Goal: Information Seeking & Learning: Learn about a topic

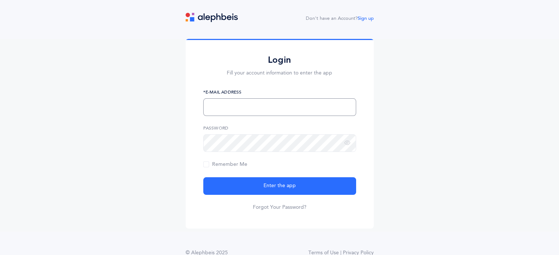
click at [278, 107] on input "text" at bounding box center [279, 107] width 153 height 18
type input "[EMAIL_ADDRESS][DOMAIN_NAME]"
click at [203, 177] on button "Enter the app" at bounding box center [279, 186] width 153 height 18
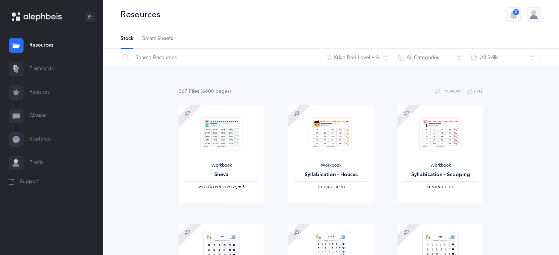
click at [34, 66] on link "Flashcards" at bounding box center [51, 69] width 103 height 24
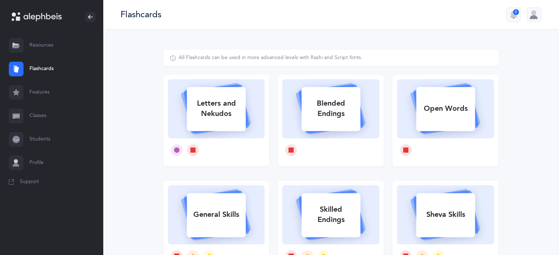
click at [216, 112] on div "Letters and Nekudos" at bounding box center [216, 108] width 59 height 29
select select
select select "single"
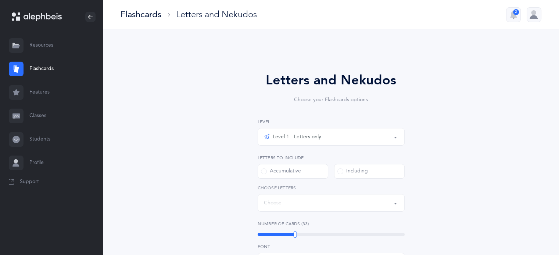
select select "27"
click at [294, 132] on div "Level 1 - Letters only" at bounding box center [331, 137] width 134 height 12
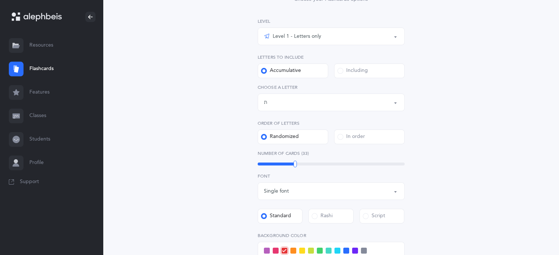
scroll to position [101, 0]
click at [322, 166] on div "Level 1 - Letters only Level 2 - Nekudos only Level 3 - Letters and Nekudos Lev…" at bounding box center [331, 187] width 147 height 340
click at [316, 162] on div "33" at bounding box center [331, 163] width 147 height 3
click at [317, 247] on label at bounding box center [320, 250] width 6 height 6
click at [0, 0] on input "checkbox" at bounding box center [0, 0] width 0 height 0
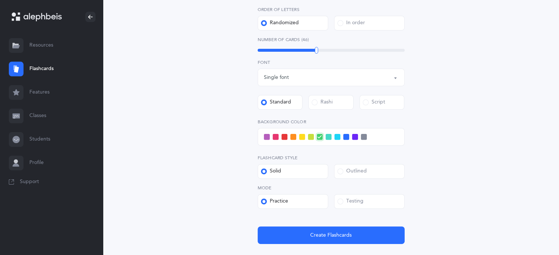
scroll to position [217, 0]
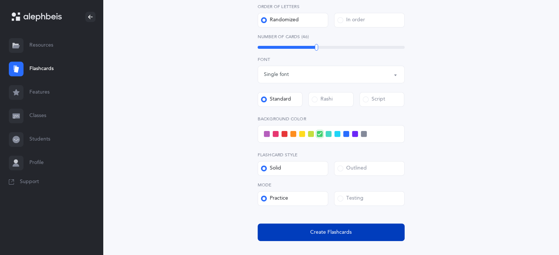
click at [385, 228] on button "Create Flashcards" at bounding box center [331, 233] width 147 height 18
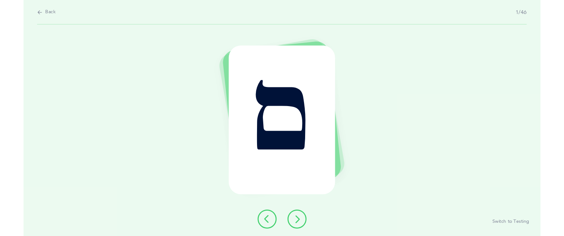
scroll to position [0, 0]
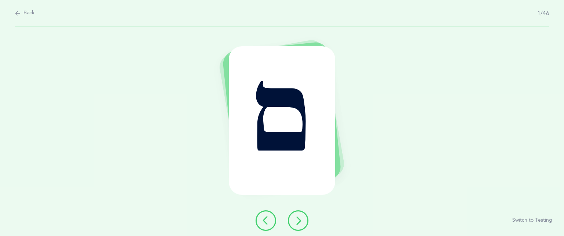
click at [300, 227] on button at bounding box center [298, 220] width 21 height 21
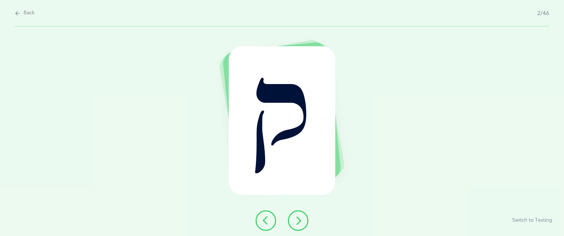
click at [300, 227] on button at bounding box center [298, 220] width 21 height 21
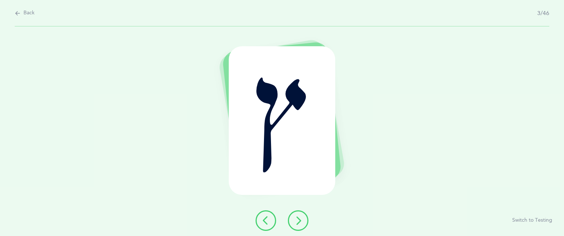
click at [300, 227] on button at bounding box center [298, 220] width 21 height 21
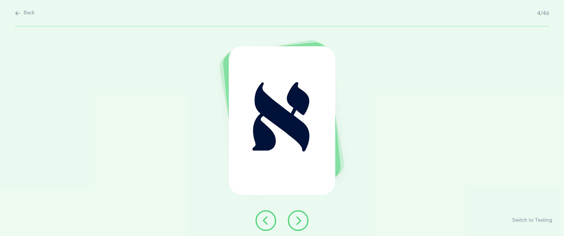
click at [300, 227] on button at bounding box center [298, 220] width 21 height 21
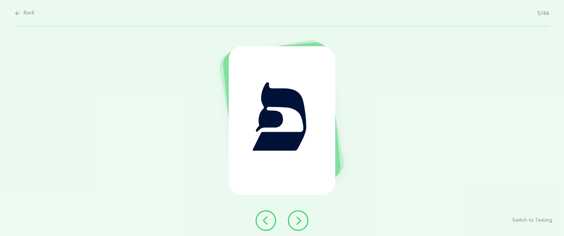
click at [300, 227] on button at bounding box center [298, 220] width 21 height 21
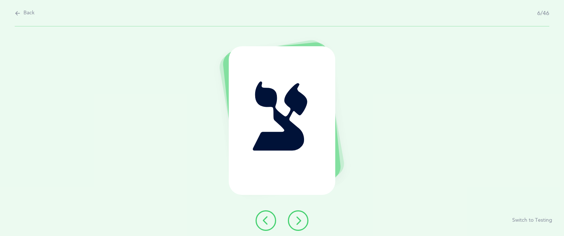
click at [300, 227] on button at bounding box center [298, 220] width 21 height 21
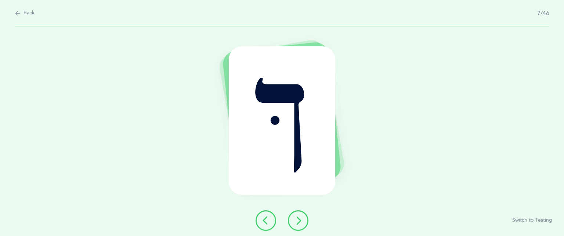
click at [305, 220] on button at bounding box center [298, 220] width 21 height 21
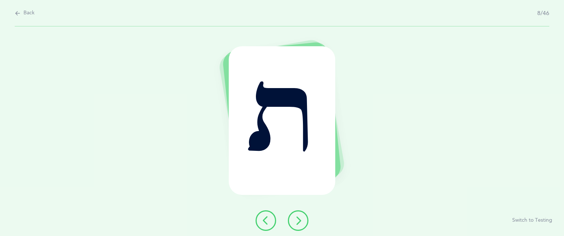
click at [308, 218] on button at bounding box center [298, 220] width 21 height 21
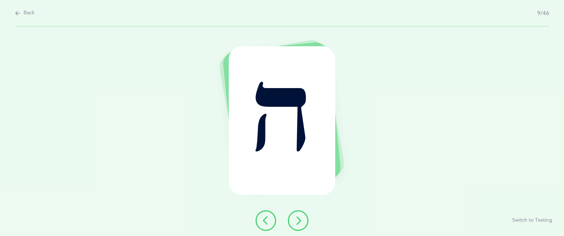
click at [308, 218] on button at bounding box center [298, 220] width 21 height 21
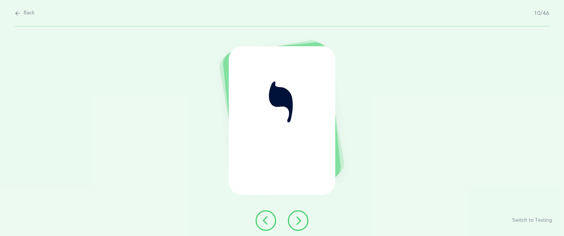
click at [306, 219] on button at bounding box center [298, 220] width 21 height 21
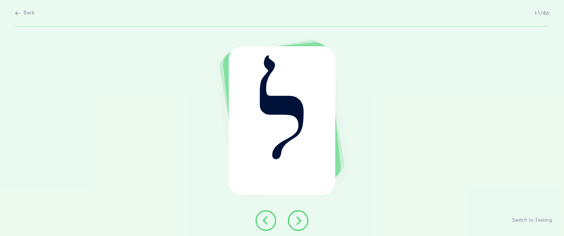
click at [306, 219] on button at bounding box center [298, 220] width 21 height 21
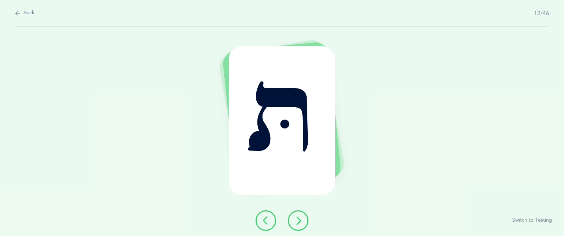
click at [306, 219] on button at bounding box center [298, 220] width 21 height 21
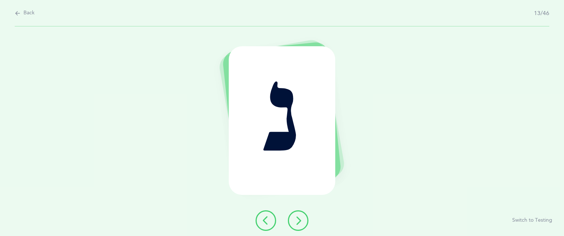
click at [306, 219] on button at bounding box center [298, 220] width 21 height 21
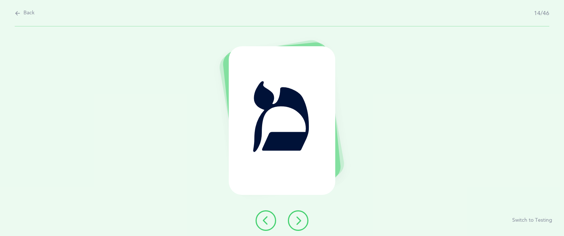
click at [272, 213] on button at bounding box center [266, 220] width 21 height 21
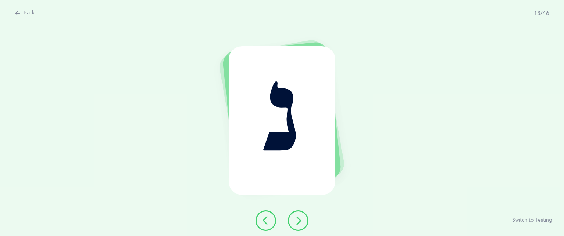
click at [299, 225] on icon at bounding box center [298, 220] width 9 height 9
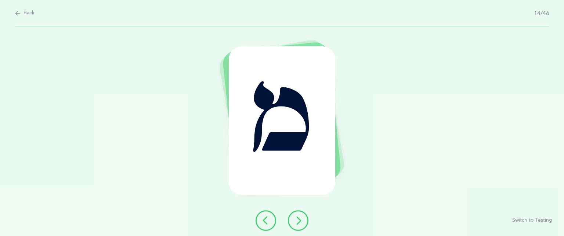
click at [299, 225] on icon at bounding box center [298, 220] width 9 height 9
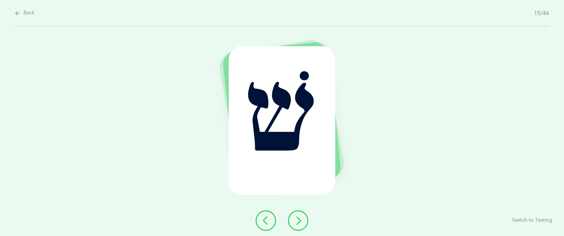
click at [299, 225] on icon at bounding box center [298, 220] width 9 height 9
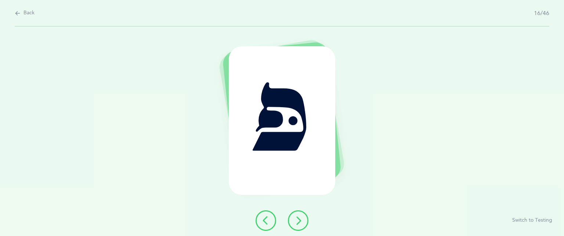
click at [299, 225] on icon at bounding box center [298, 220] width 9 height 9
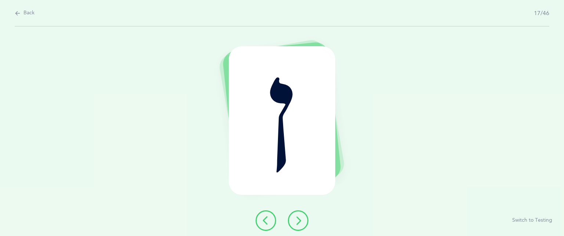
click at [299, 225] on icon at bounding box center [298, 220] width 9 height 9
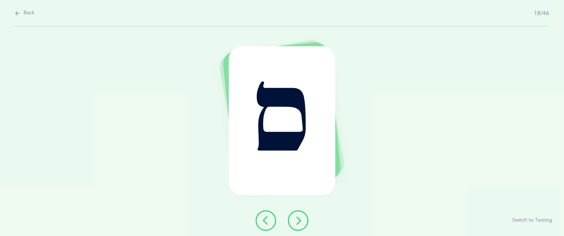
click at [292, 214] on button at bounding box center [298, 220] width 21 height 21
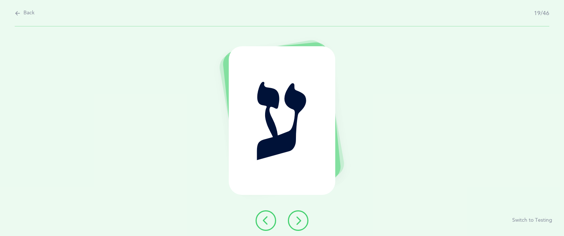
click at [292, 214] on button at bounding box center [298, 220] width 21 height 21
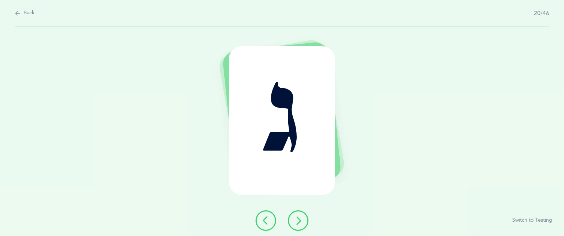
click at [301, 221] on icon at bounding box center [298, 220] width 9 height 9
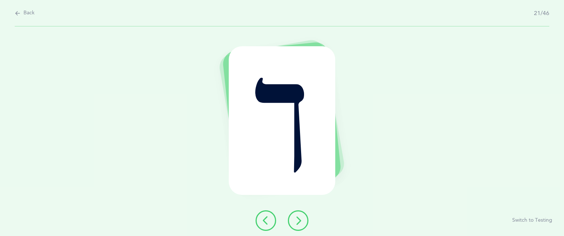
click at [301, 221] on icon at bounding box center [298, 220] width 9 height 9
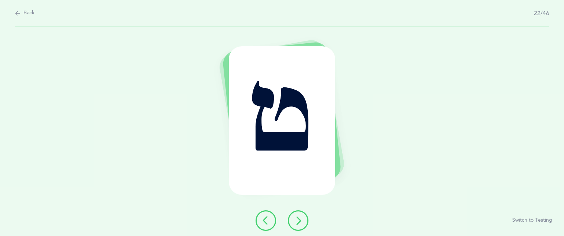
click at [301, 221] on icon at bounding box center [298, 220] width 9 height 9
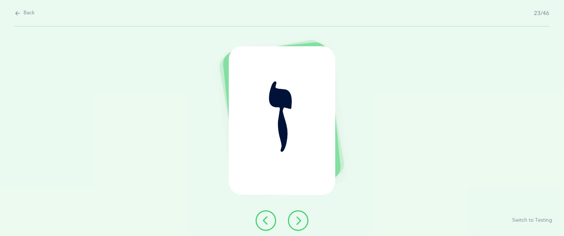
click at [306, 224] on button at bounding box center [298, 220] width 21 height 21
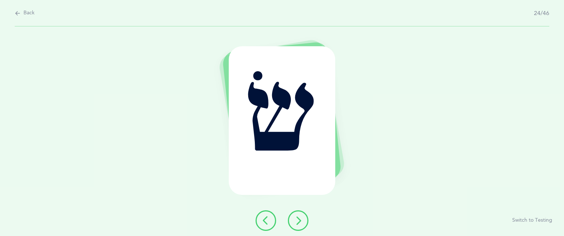
click at [297, 218] on icon at bounding box center [298, 220] width 9 height 9
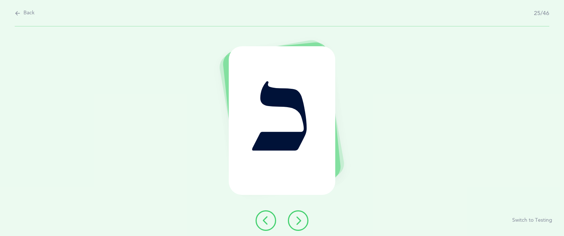
click at [297, 218] on icon at bounding box center [298, 220] width 9 height 9
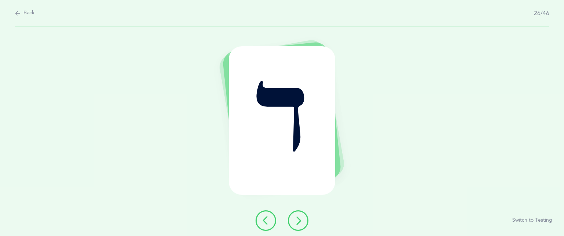
click at [297, 218] on icon at bounding box center [298, 220] width 9 height 9
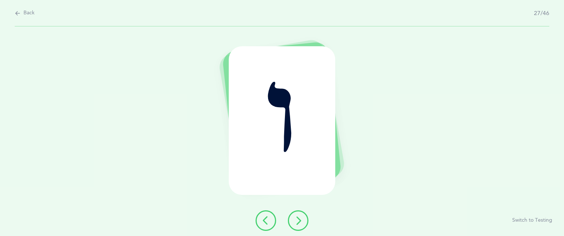
click at [297, 218] on icon at bounding box center [298, 220] width 9 height 9
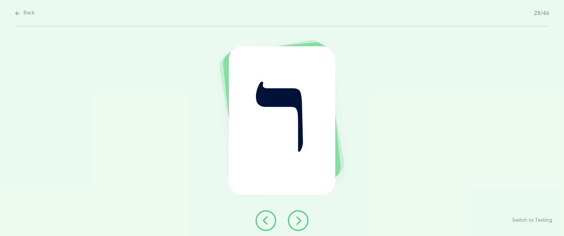
click at [297, 218] on icon at bounding box center [298, 220] width 9 height 9
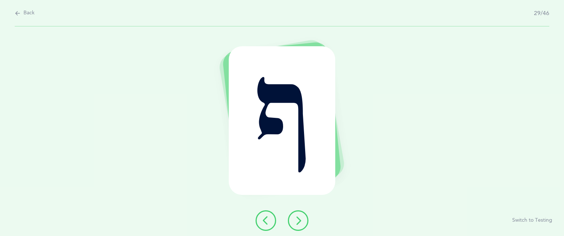
click at [297, 218] on icon at bounding box center [298, 220] width 9 height 9
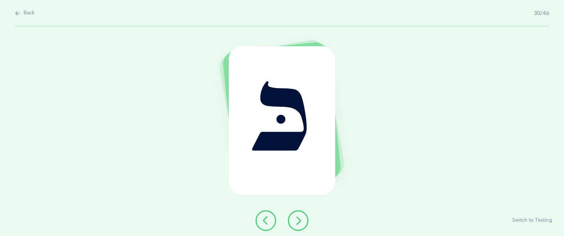
click at [297, 218] on icon at bounding box center [298, 220] width 9 height 9
click at [268, 220] on icon at bounding box center [266, 220] width 9 height 9
click at [300, 221] on icon at bounding box center [298, 220] width 9 height 9
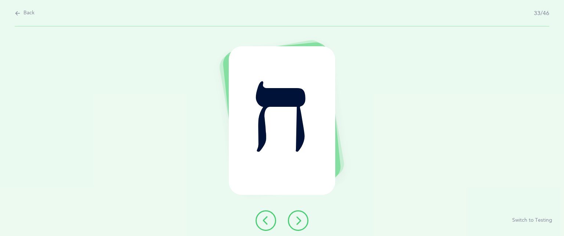
click at [300, 221] on icon at bounding box center [298, 220] width 9 height 9
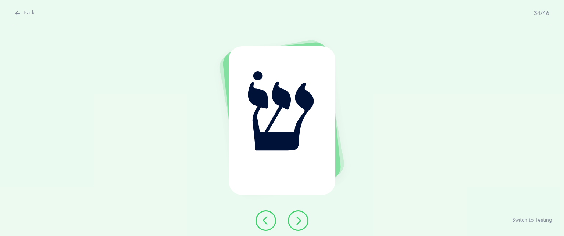
click at [300, 221] on icon at bounding box center [298, 220] width 9 height 9
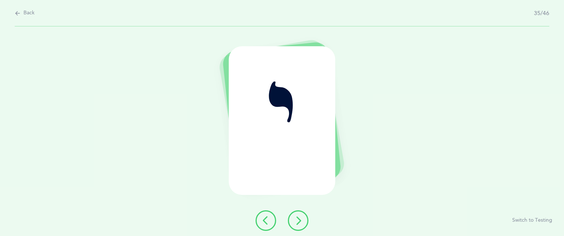
click at [299, 221] on icon at bounding box center [298, 220] width 9 height 9
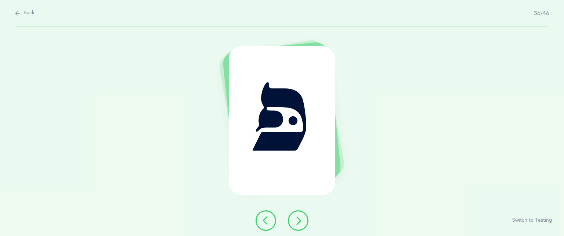
click at [299, 221] on icon at bounding box center [298, 220] width 9 height 9
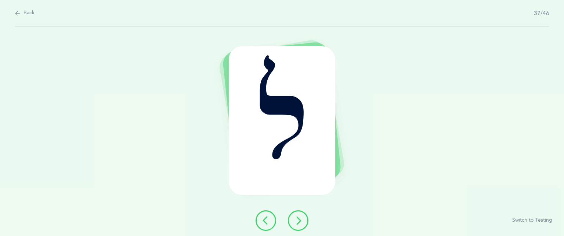
click at [299, 221] on icon at bounding box center [298, 220] width 9 height 9
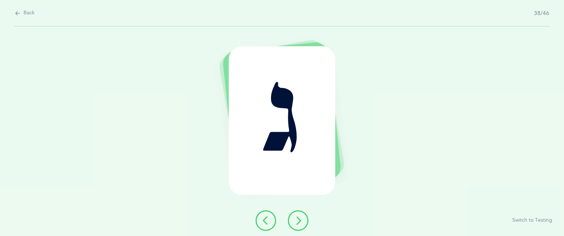
click at [299, 221] on icon at bounding box center [298, 220] width 9 height 9
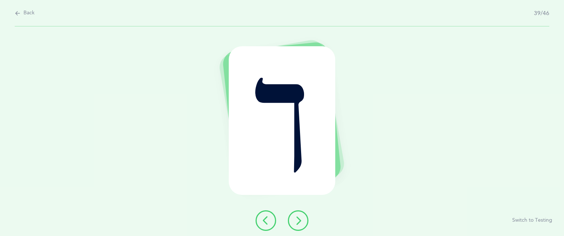
click at [299, 221] on icon at bounding box center [298, 220] width 9 height 9
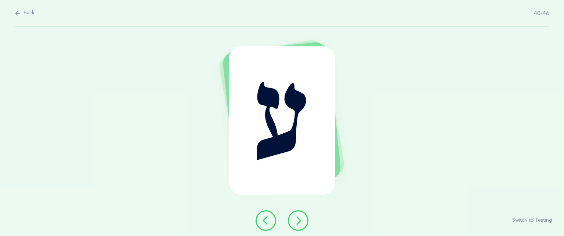
click at [299, 221] on icon at bounding box center [298, 220] width 9 height 9
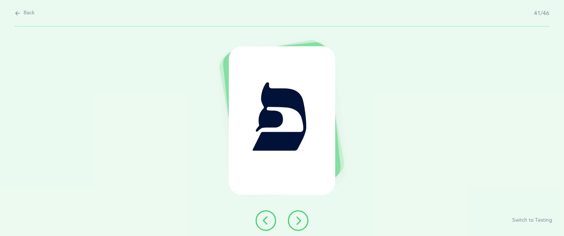
click at [299, 221] on icon at bounding box center [298, 220] width 9 height 9
click at [295, 223] on icon at bounding box center [298, 220] width 9 height 9
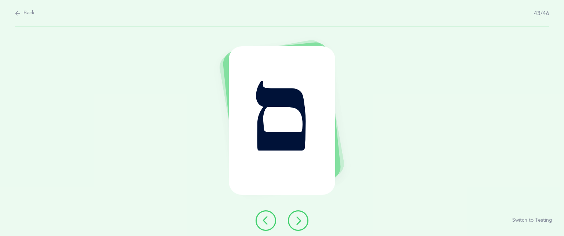
click at [295, 223] on icon at bounding box center [298, 220] width 9 height 9
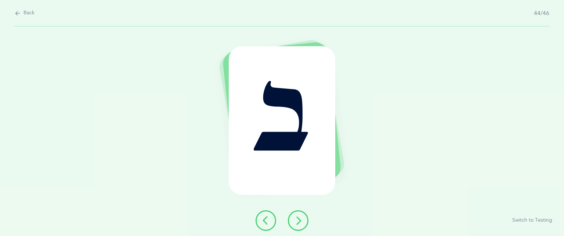
click at [295, 223] on icon at bounding box center [298, 220] width 9 height 9
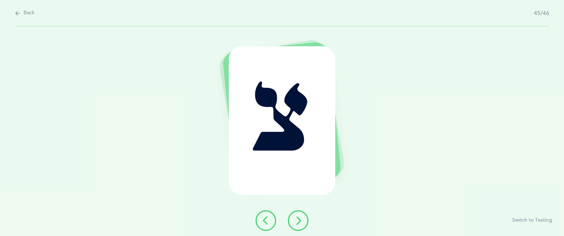
click at [295, 223] on icon at bounding box center [298, 220] width 9 height 9
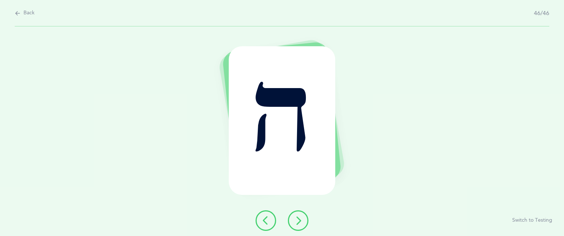
click at [295, 223] on icon at bounding box center [298, 220] width 9 height 9
